Goal: Task Accomplishment & Management: Complete application form

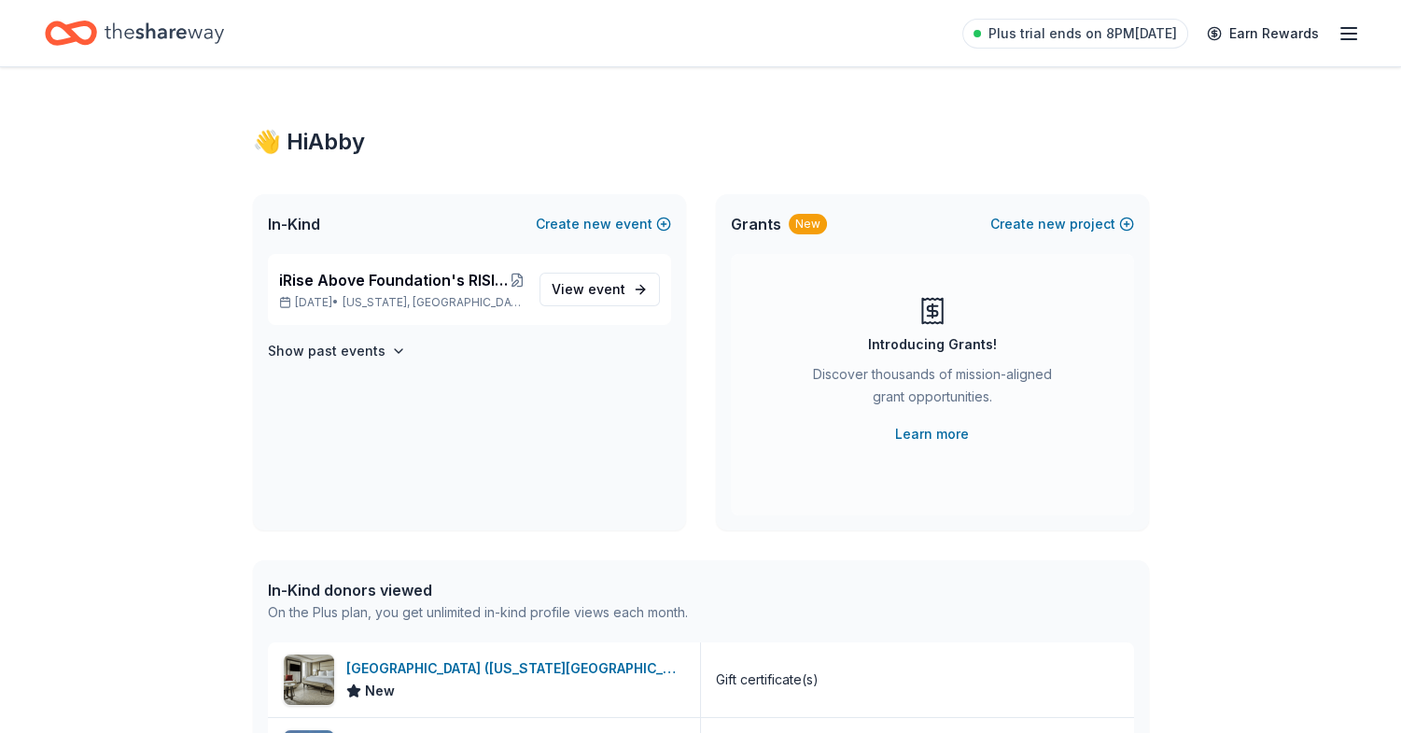
click at [155, 29] on icon "Home" at bounding box center [164, 33] width 119 height 38
click at [63, 29] on icon "Home" at bounding box center [71, 33] width 52 height 44
click at [74, 35] on icon "Home" at bounding box center [79, 32] width 29 height 19
click at [389, 275] on span "iRise Above Foundation's RISING ABOVE Book Launch Celebration during [MEDICAL_D…" at bounding box center [394, 280] width 231 height 22
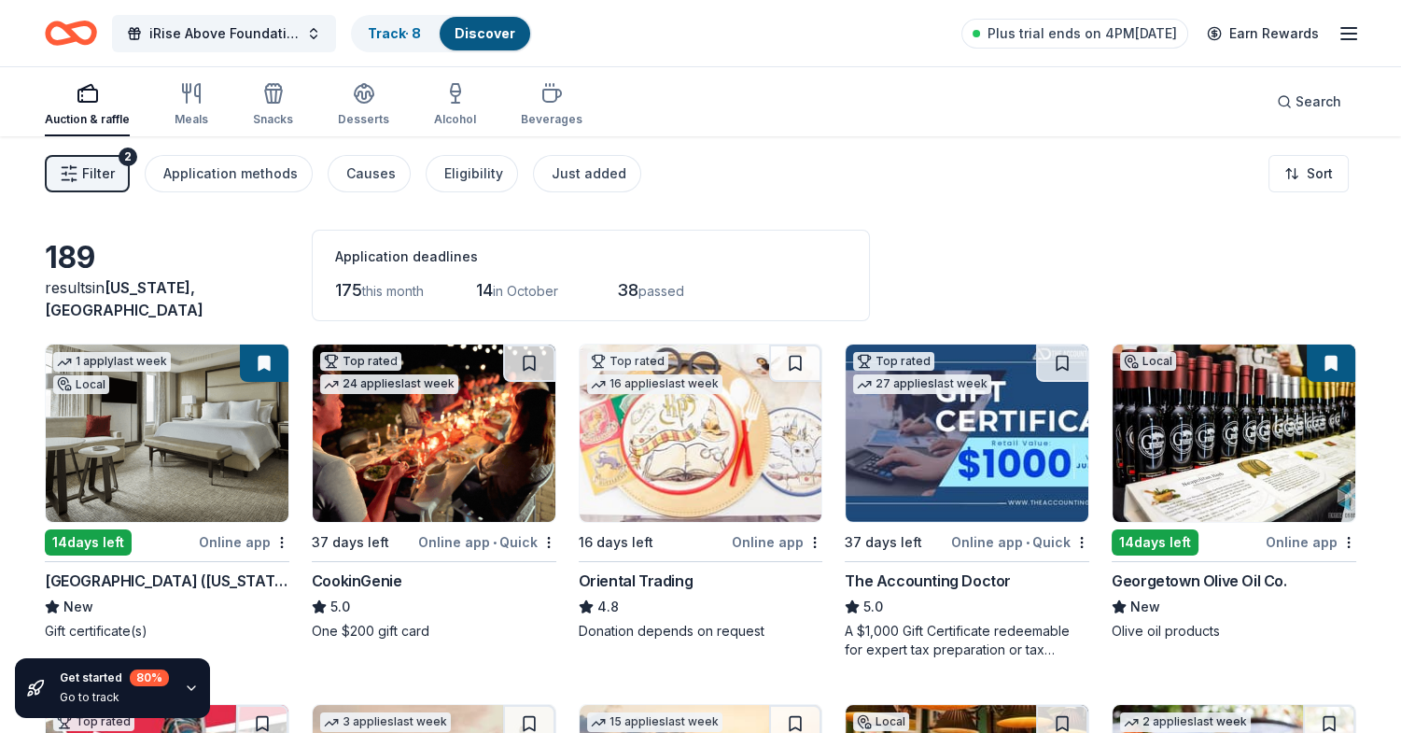
click at [90, 169] on span "Filter" at bounding box center [98, 173] width 33 height 22
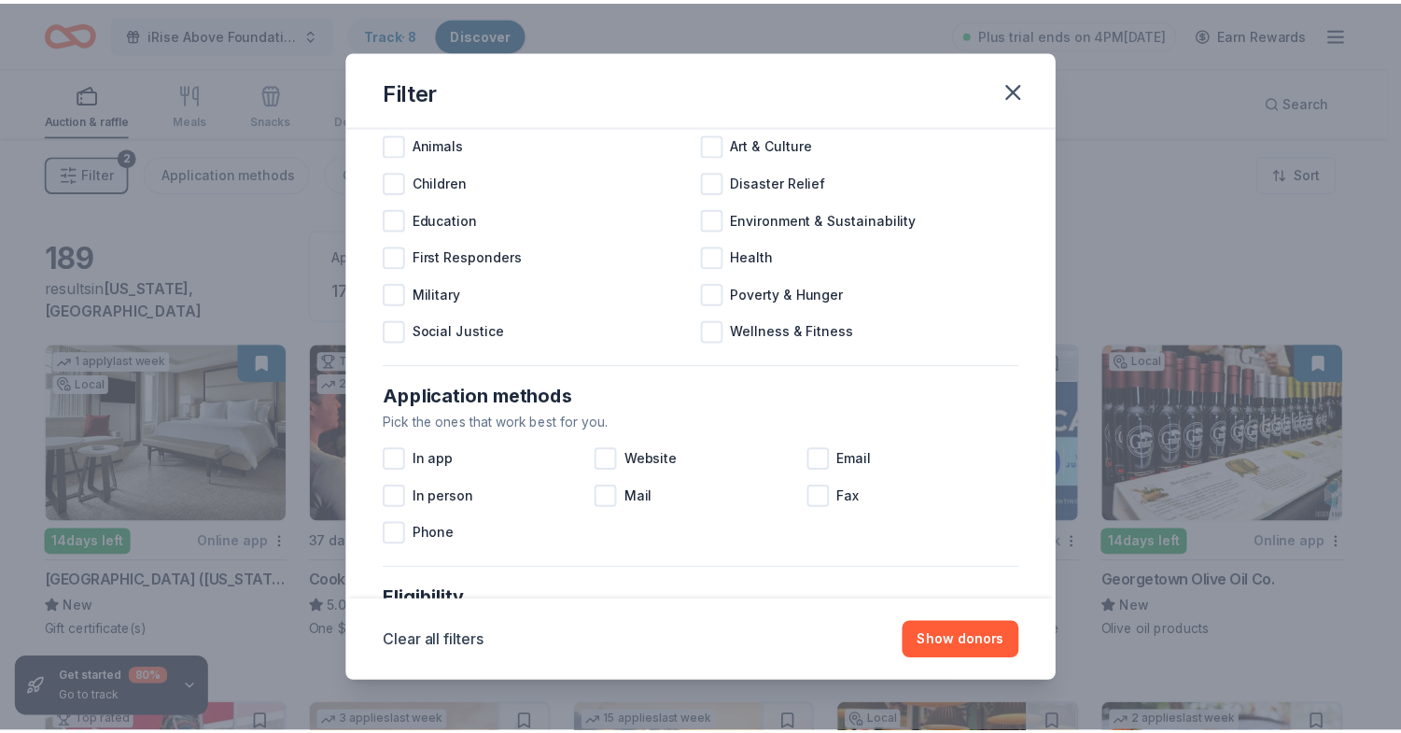
scroll to position [7, 0]
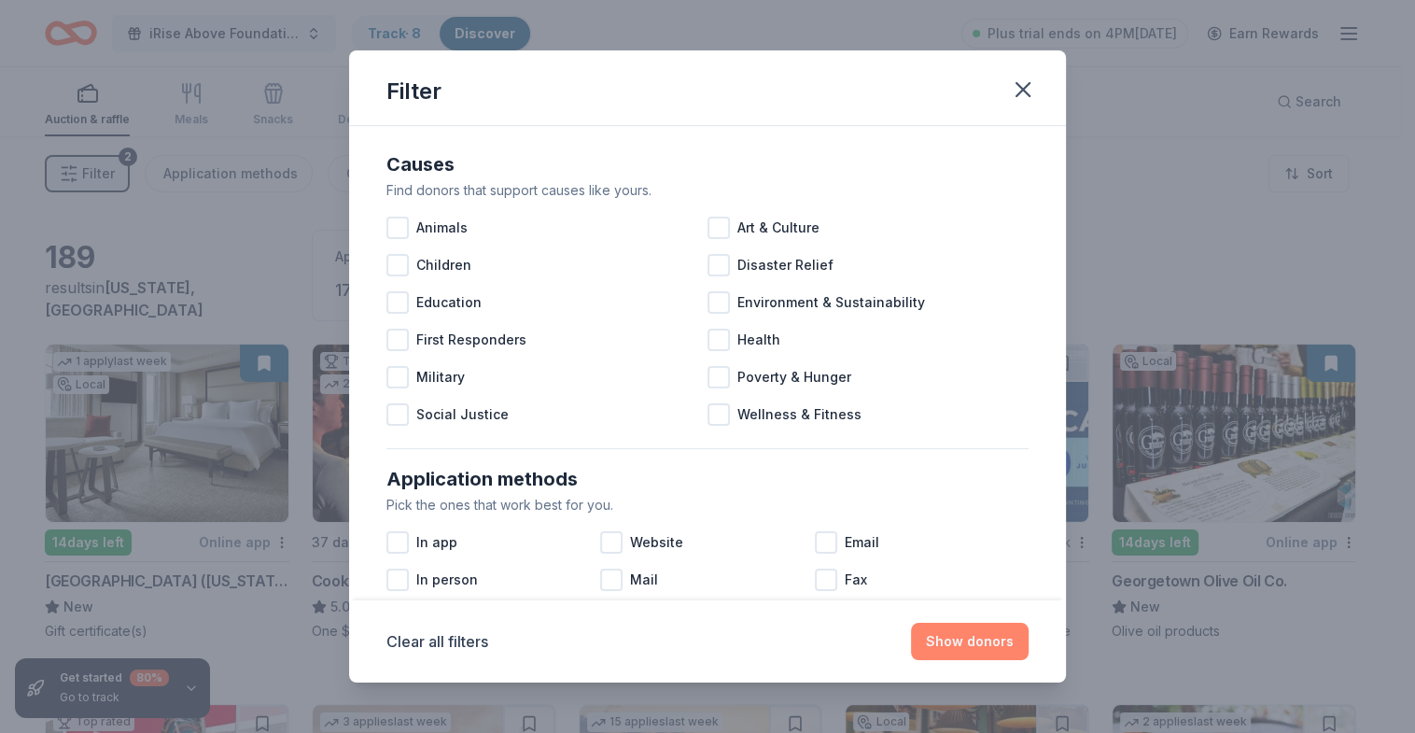
click at [986, 638] on button "Show donors" at bounding box center [970, 640] width 118 height 37
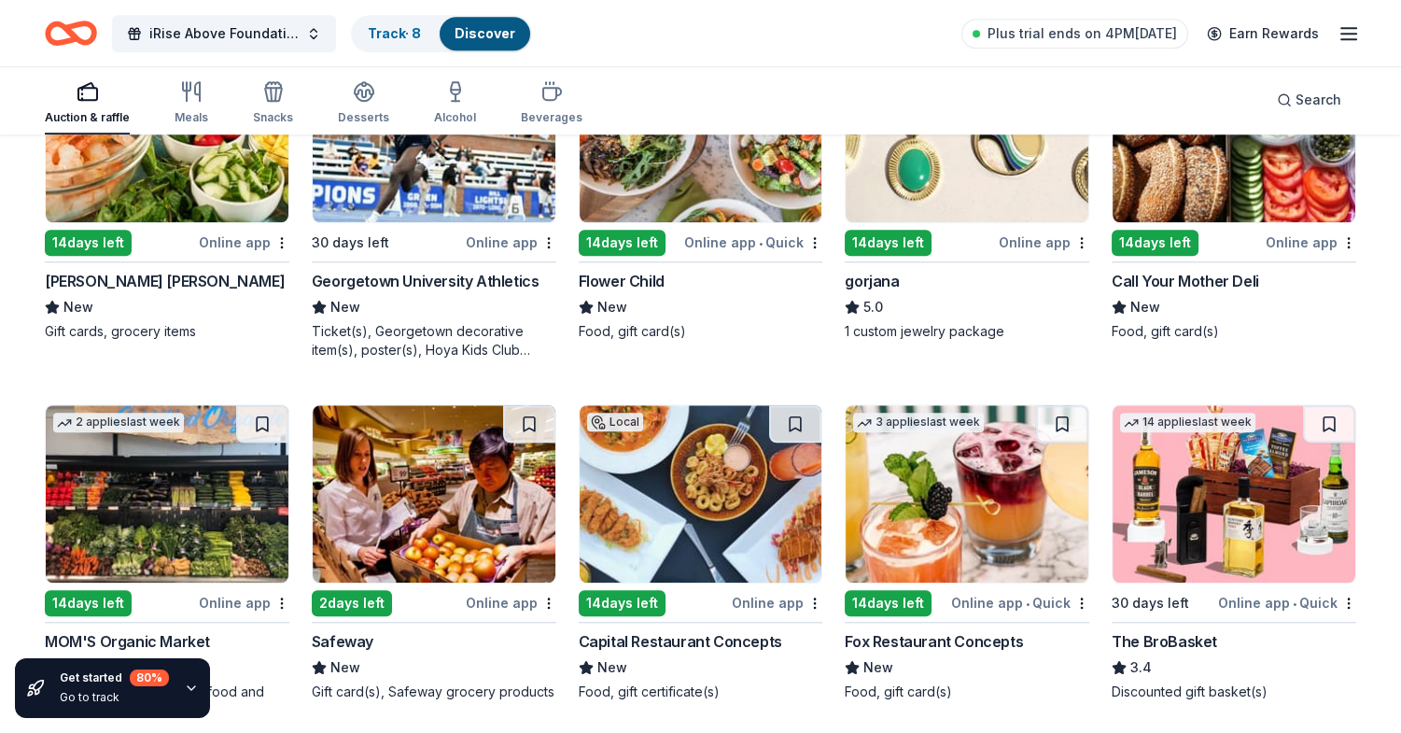
scroll to position [2539, 0]
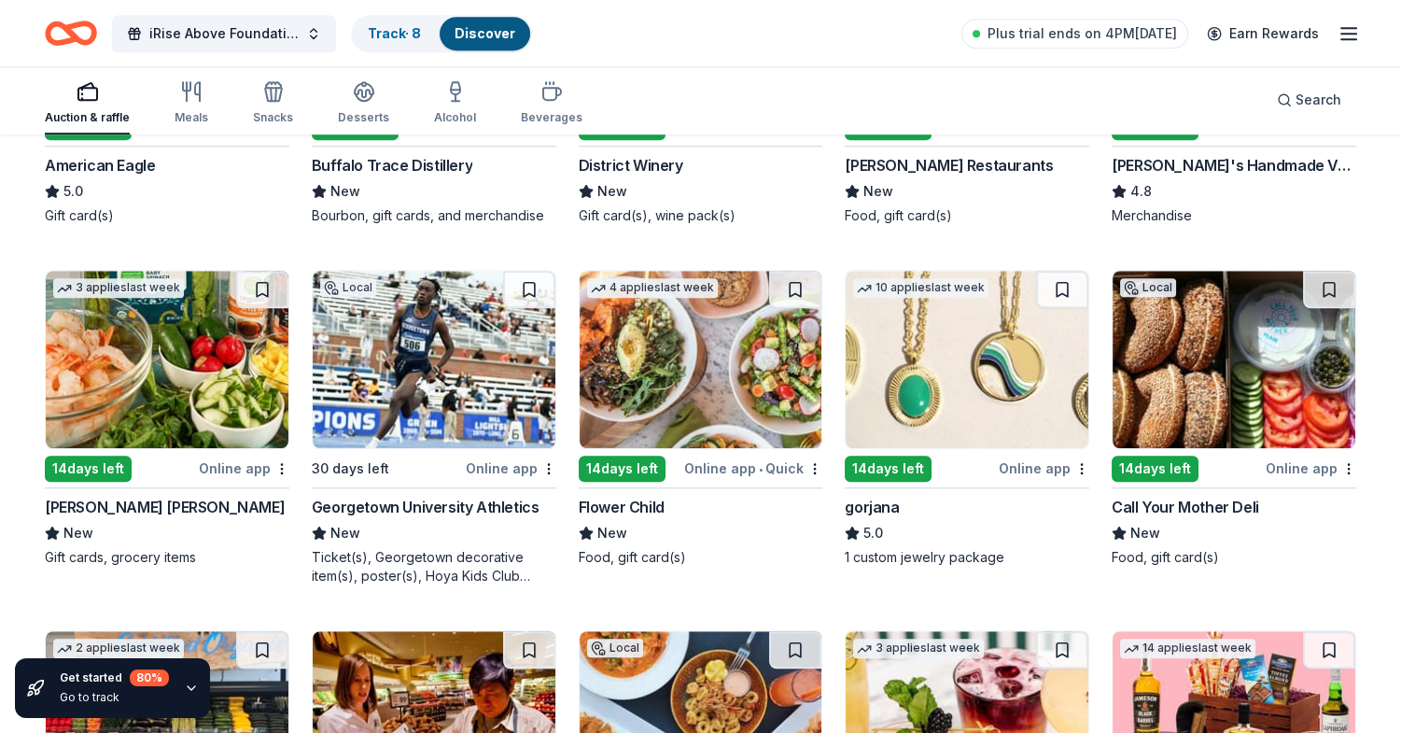
click at [990, 376] on img at bounding box center [966, 359] width 243 height 177
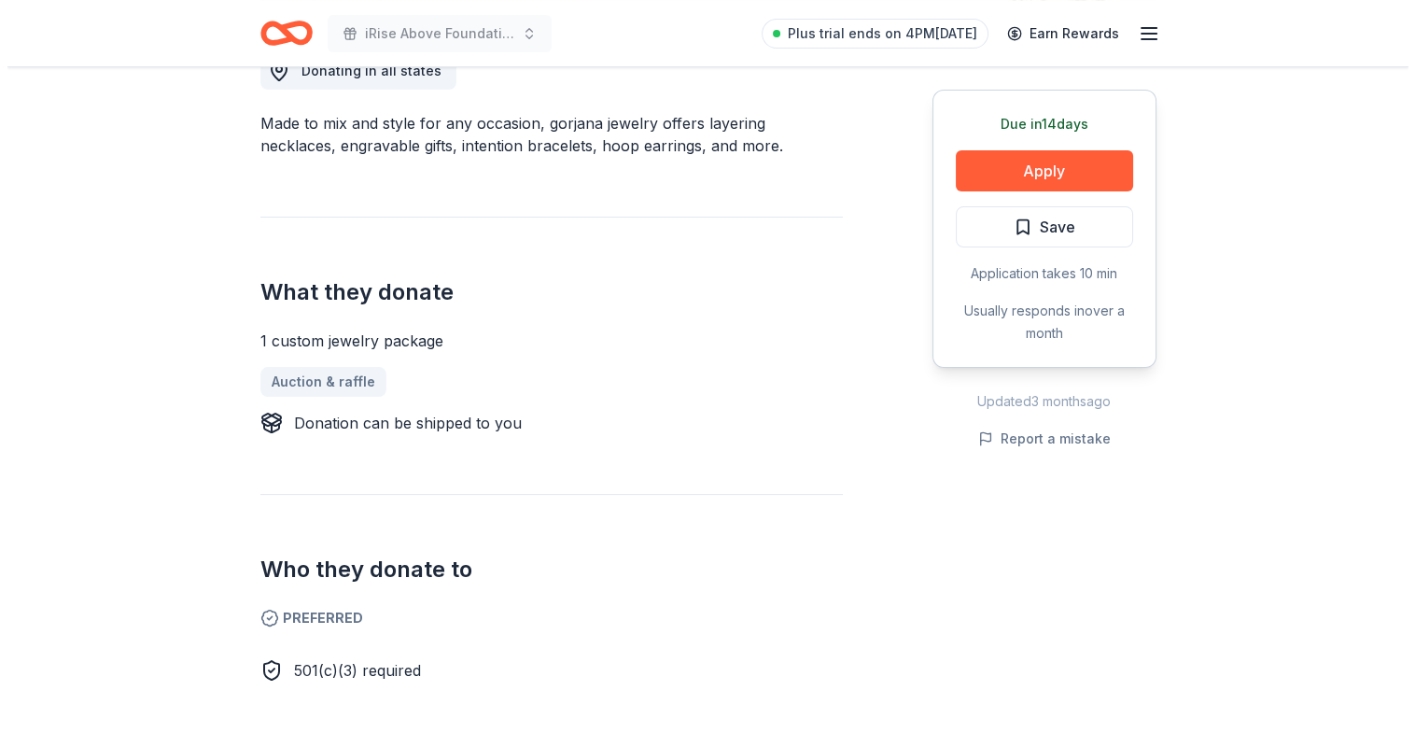
scroll to position [280, 0]
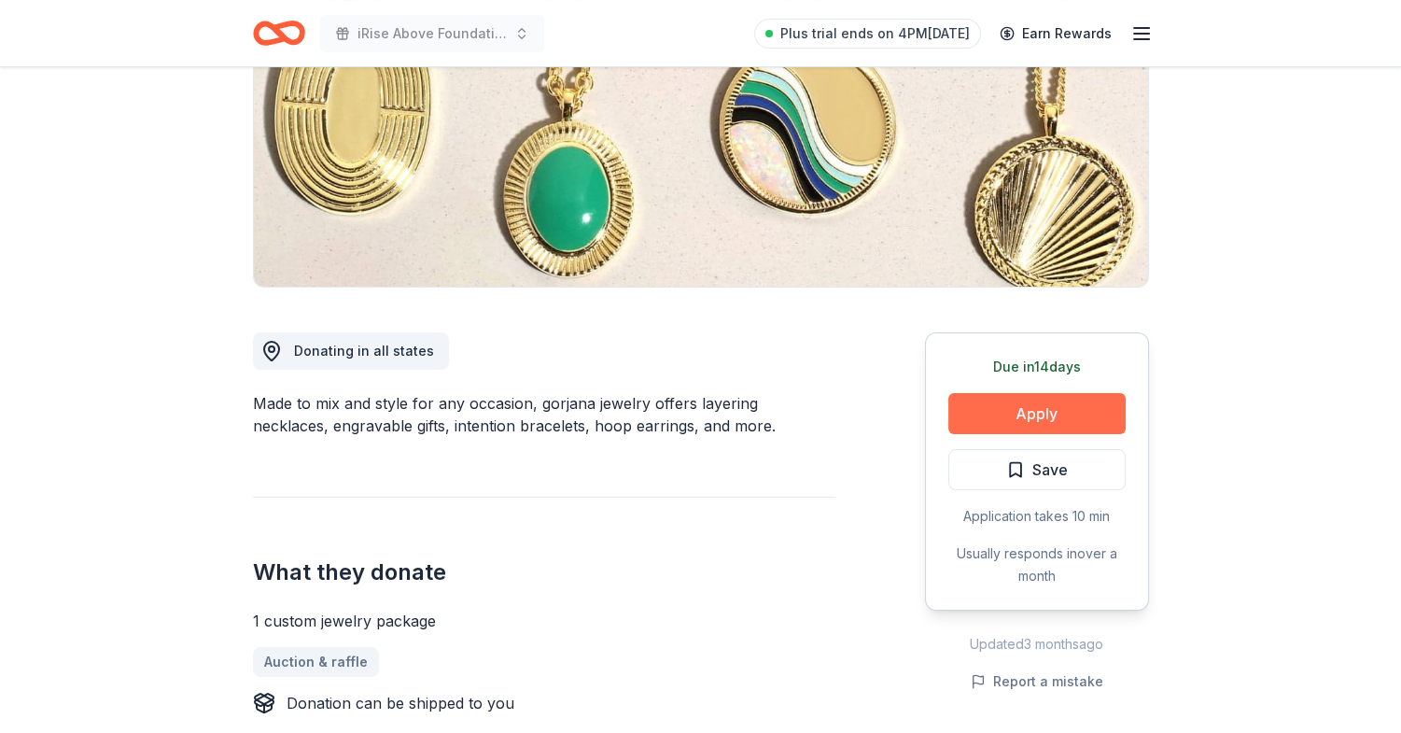
click at [1051, 401] on button "Apply" at bounding box center [1036, 413] width 177 height 41
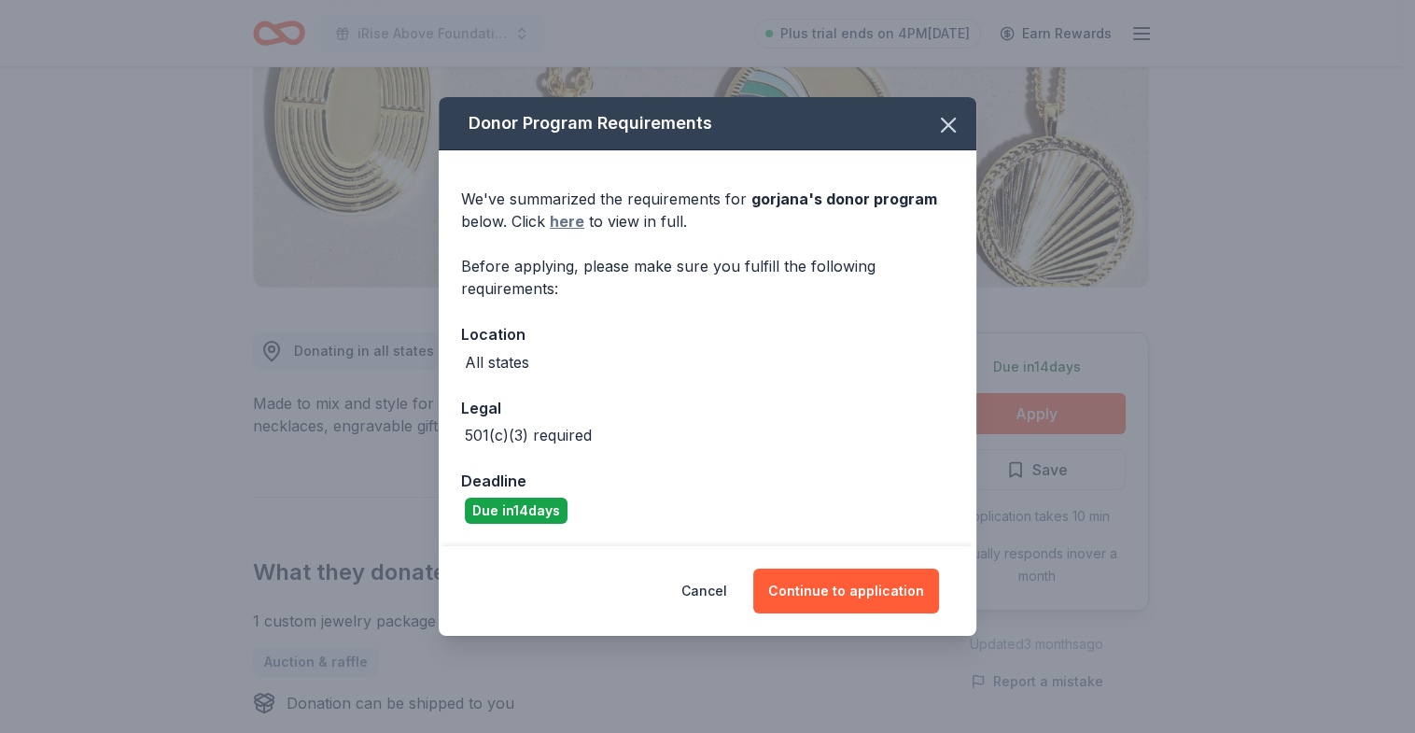
click at [562, 225] on link "here" at bounding box center [567, 221] width 35 height 22
click at [946, 125] on icon "button" at bounding box center [948, 125] width 13 height 13
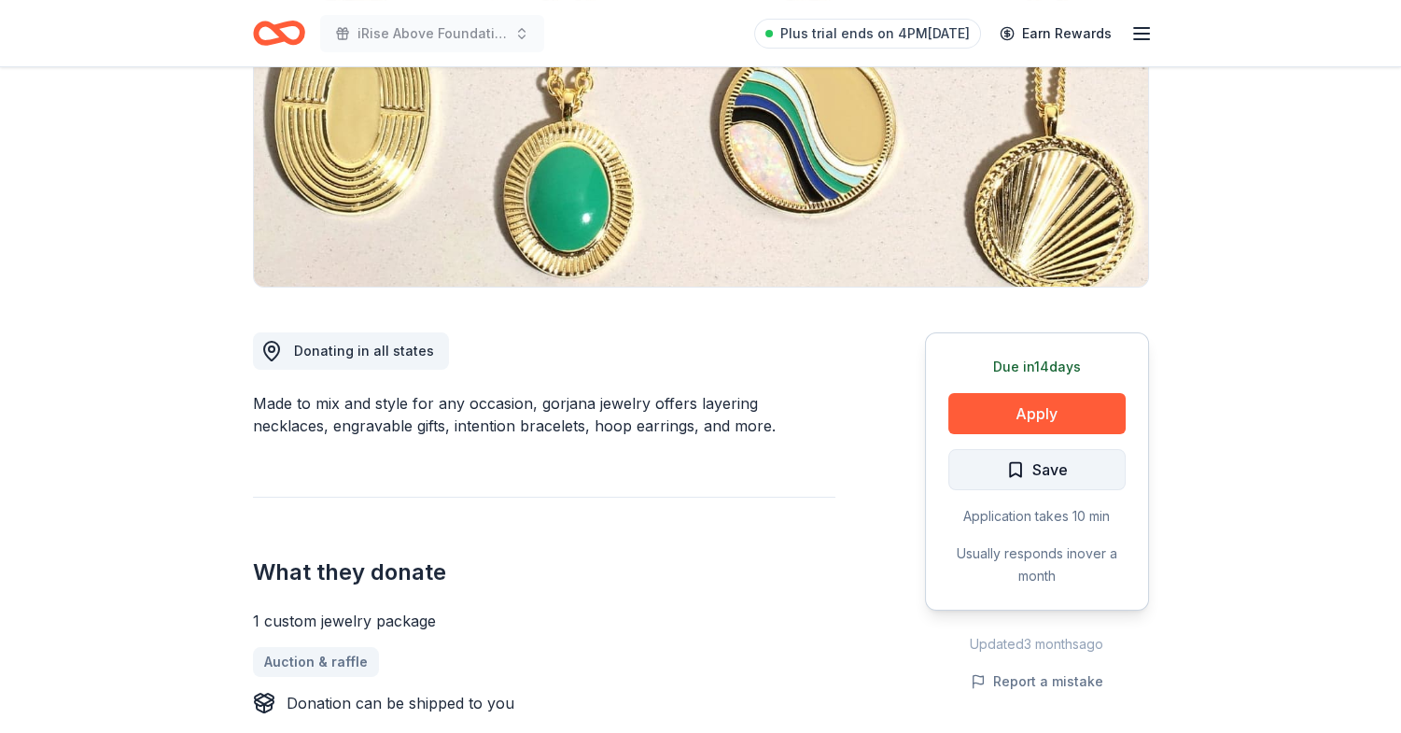
click at [1050, 467] on span "Save" at bounding box center [1049, 469] width 35 height 24
click at [1055, 453] on html "iRise Above Foundation's RISING ABOVE Book Launch Celebration during Breast Can…" at bounding box center [700, 86] width 1401 height 733
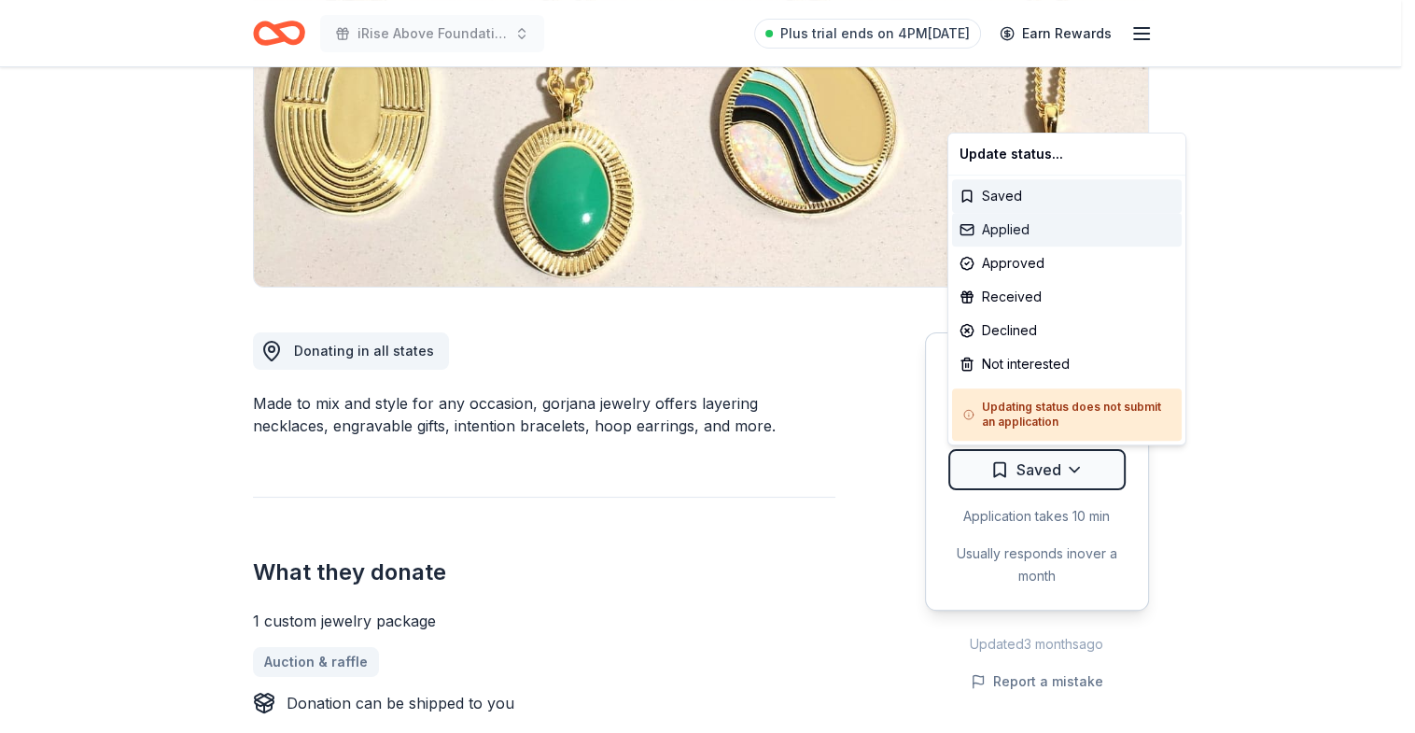
click at [1023, 231] on div "Applied" at bounding box center [1067, 230] width 230 height 34
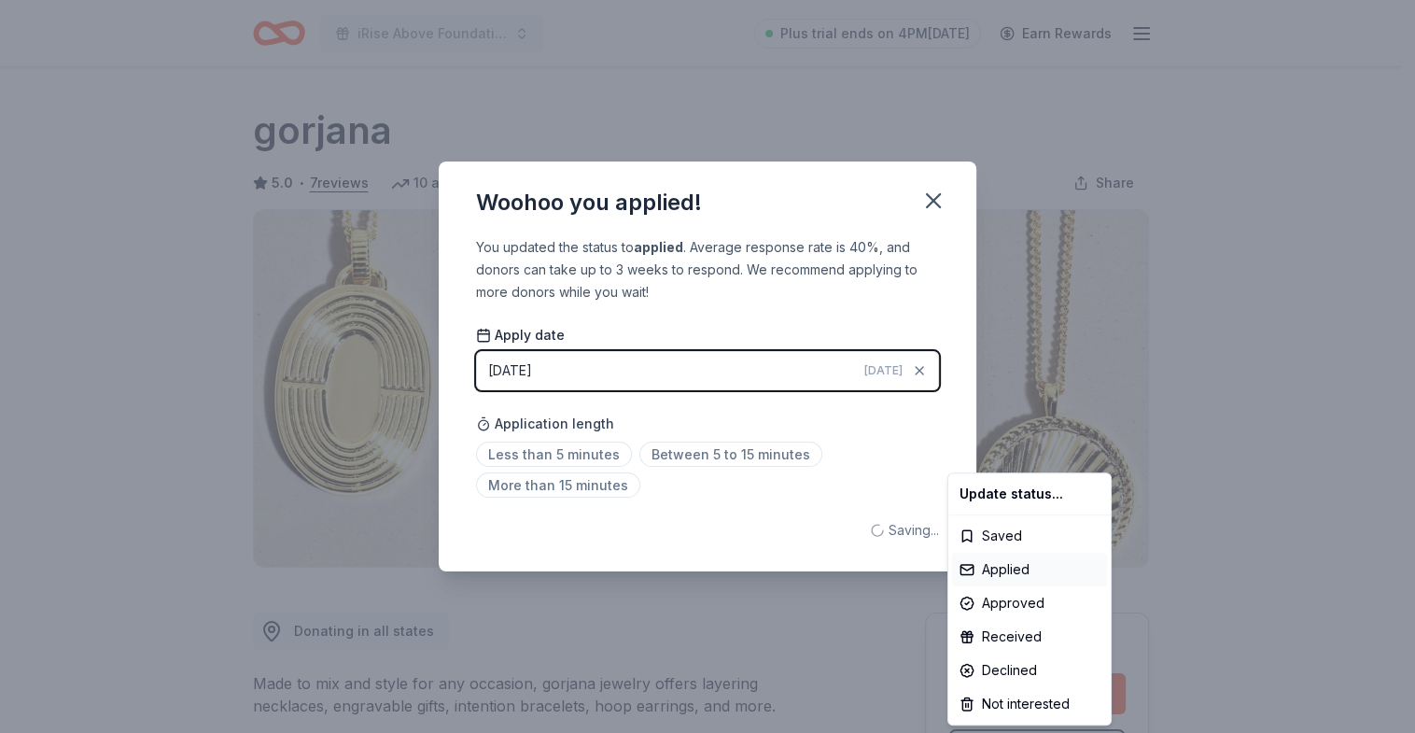
scroll to position [0, 0]
click at [932, 197] on html "iRise Above Foundation's RISING ABOVE Book Launch Celebration during Breast Can…" at bounding box center [707, 366] width 1415 height 733
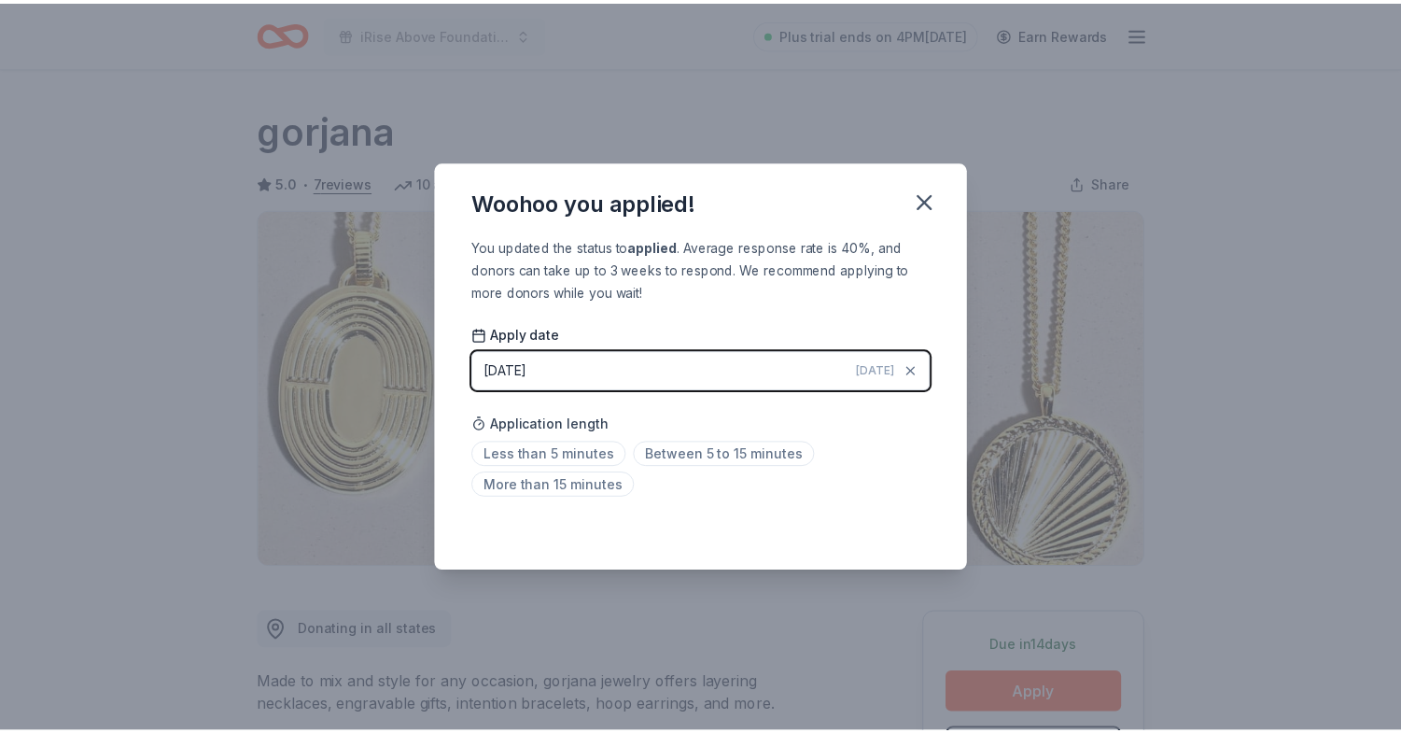
scroll to position [36, 0]
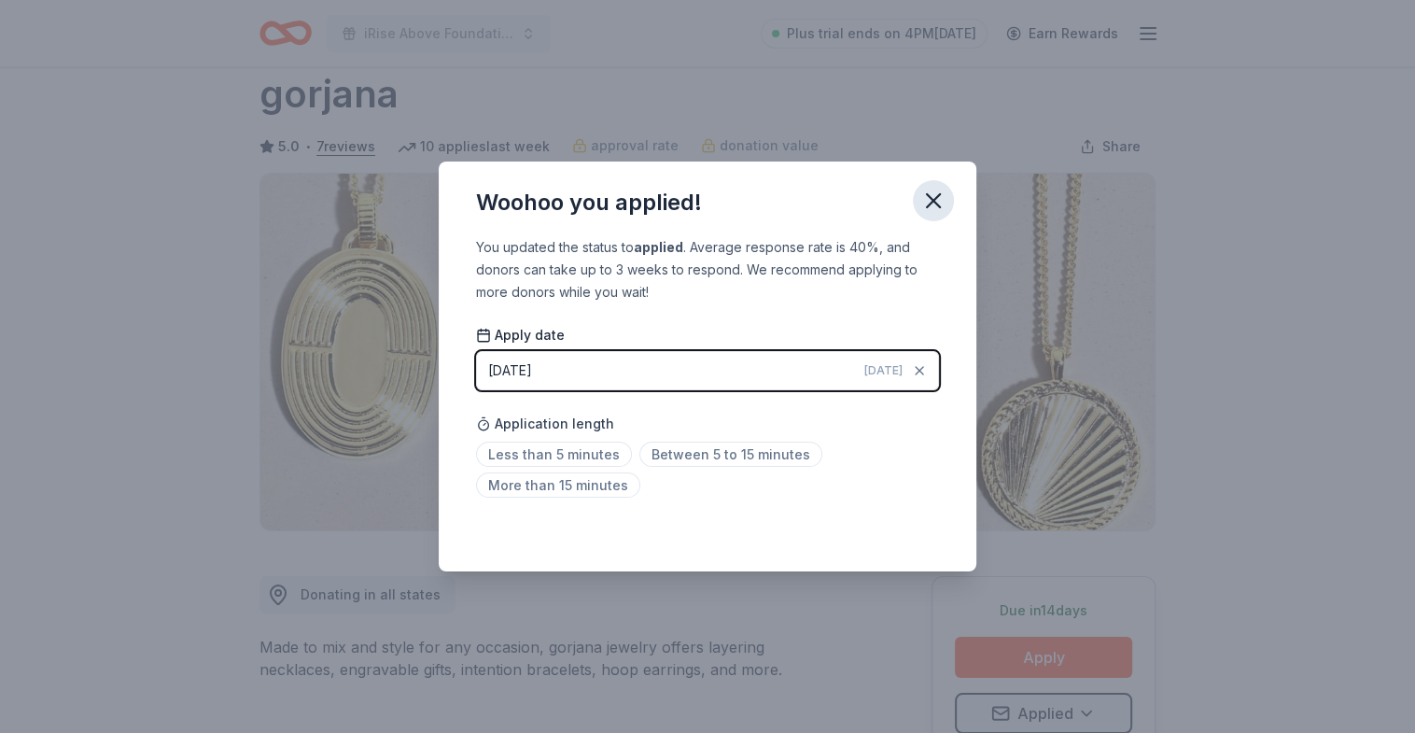
click at [934, 197] on icon "button" at bounding box center [933, 200] width 13 height 13
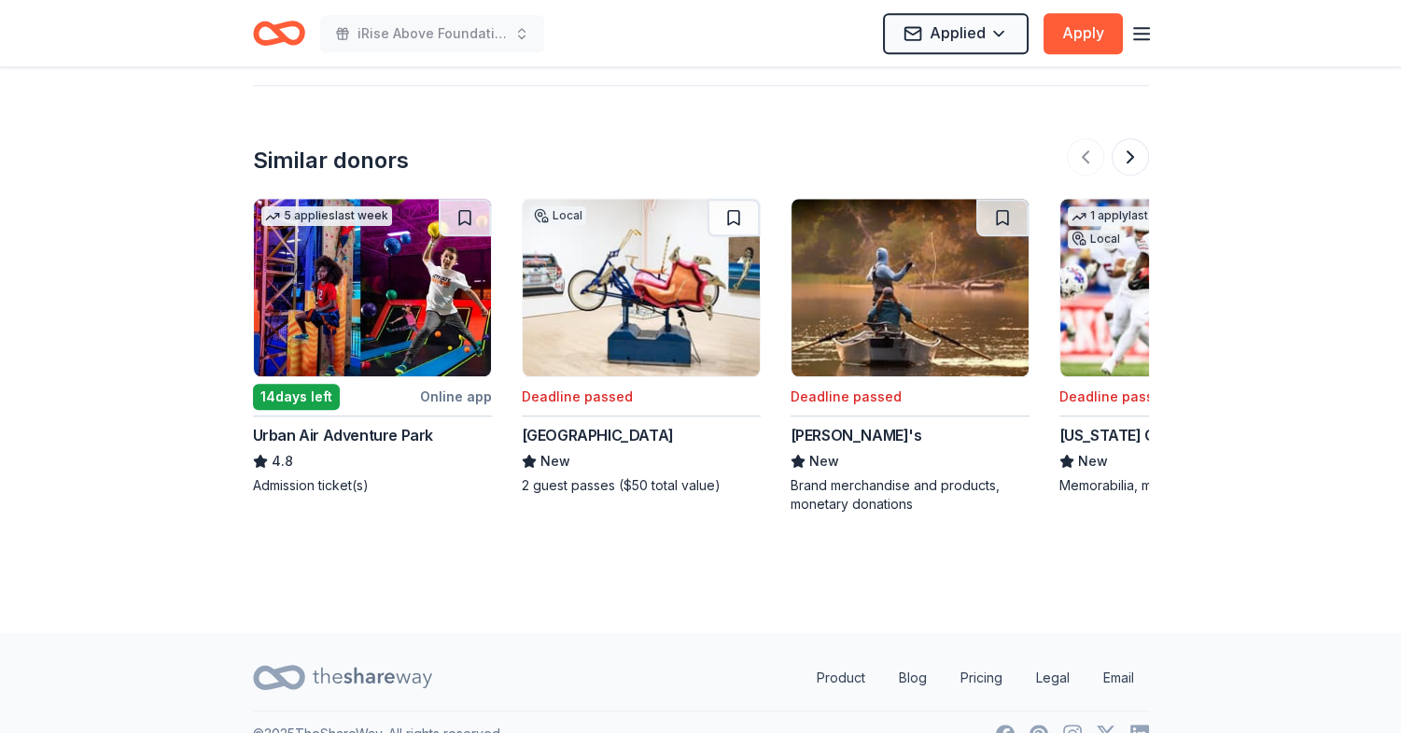
scroll to position [2350, 0]
